Goal: Information Seeking & Learning: Learn about a topic

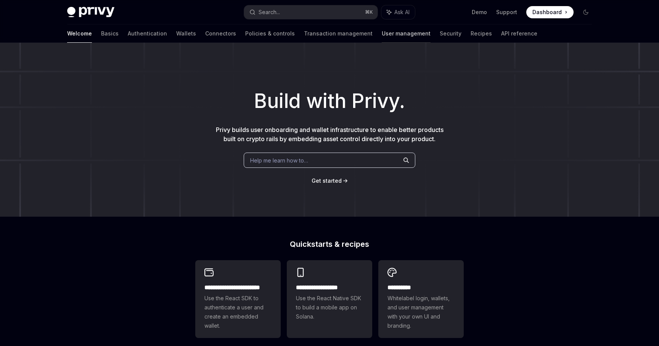
click at [382, 31] on link "User management" at bounding box center [406, 33] width 49 height 18
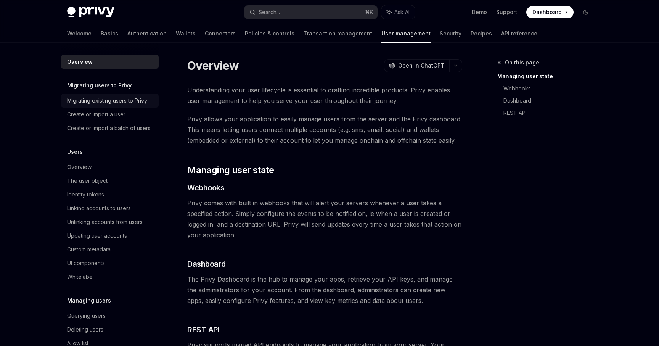
click at [121, 102] on div "Migrating existing users to Privy" at bounding box center [107, 100] width 80 height 9
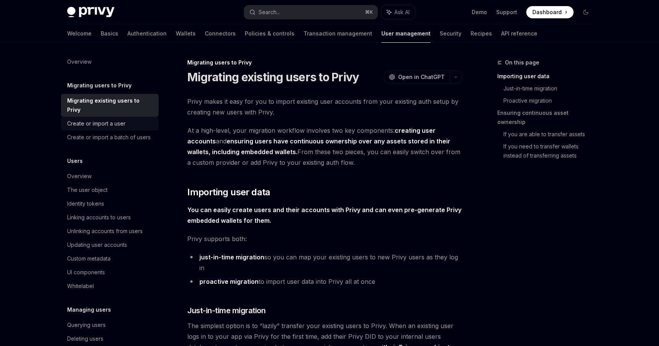
click at [116, 119] on div "Create or import a user" at bounding box center [96, 123] width 58 height 9
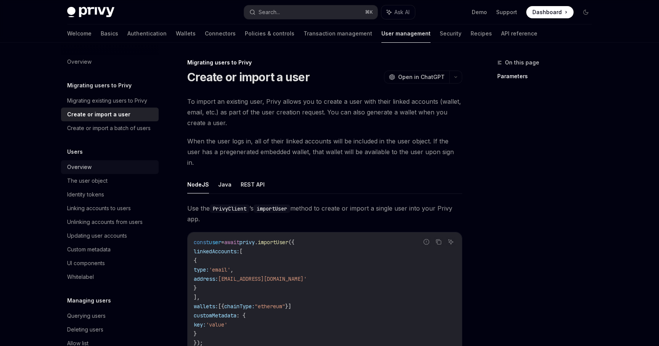
click at [106, 173] on link "Overview" at bounding box center [110, 167] width 98 height 14
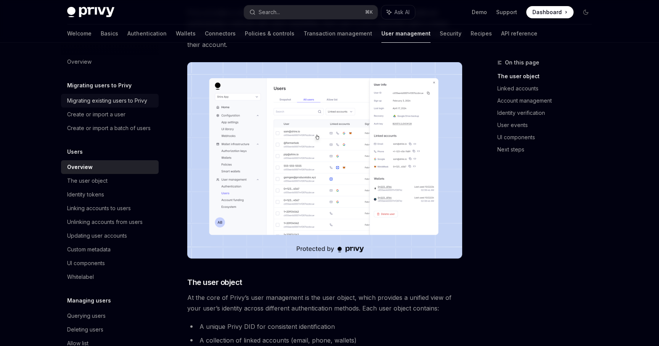
click at [104, 97] on div "Migrating existing users to Privy" at bounding box center [107, 100] width 80 height 9
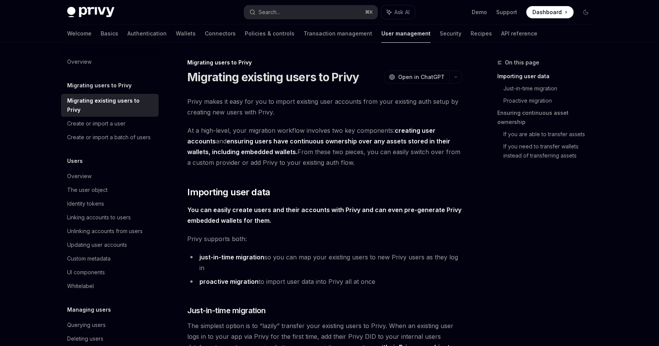
click at [104, 97] on div "Migrating existing users to Privy" at bounding box center [110, 105] width 87 height 18
click at [127, 42] on div at bounding box center [146, 42] width 39 height 1
type textarea "*"
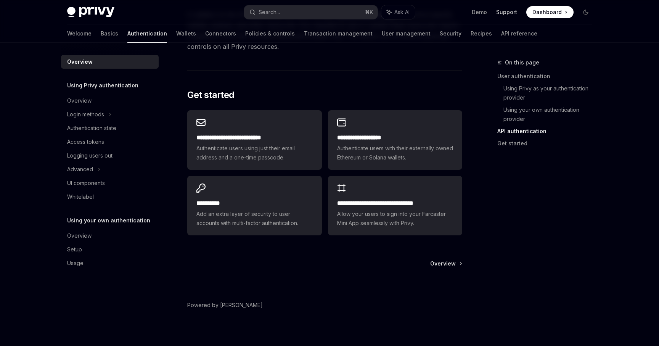
scroll to position [611, 0]
